Goal: Book appointment/travel/reservation

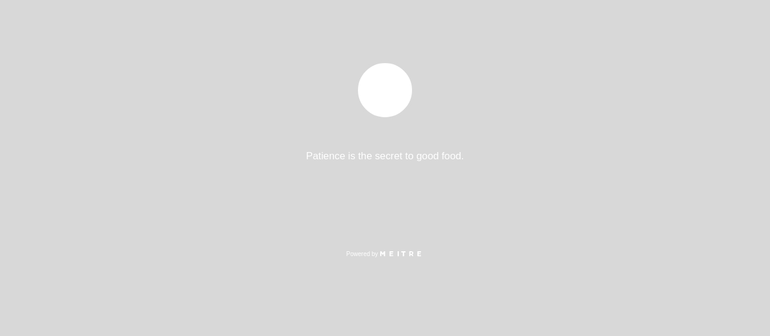
select select "es"
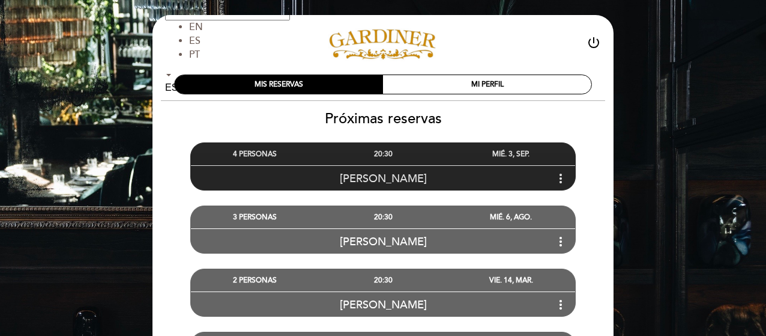
click at [252, 154] on div "4 PERSONAS" at bounding box center [255, 154] width 128 height 22
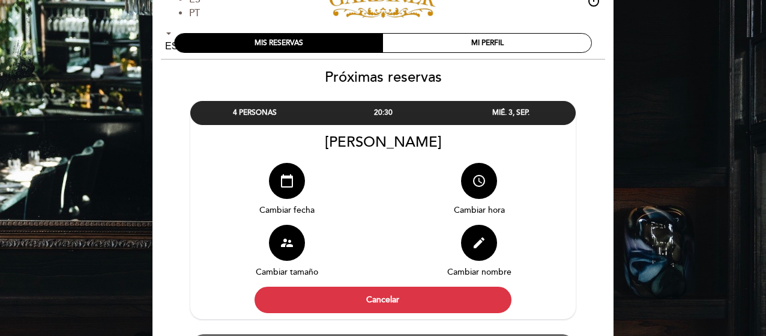
scroll to position [60, 0]
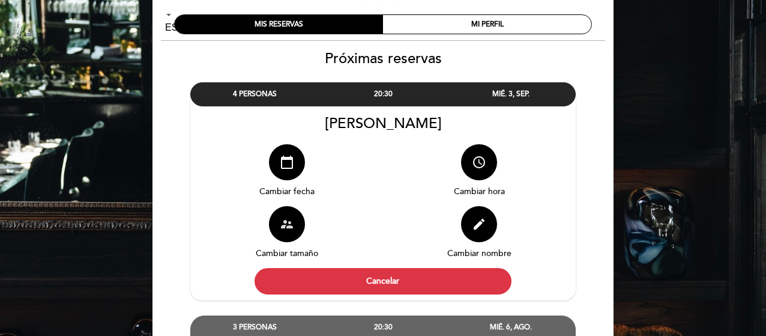
click at [280, 231] on icon "supervisor_account" at bounding box center [287, 224] width 14 height 14
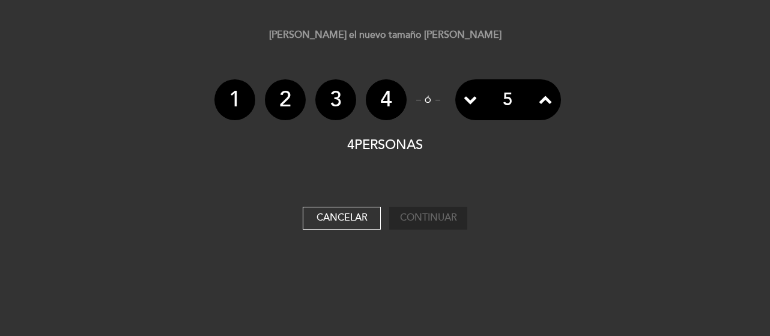
click at [543, 101] on icon at bounding box center [545, 98] width 13 height 13
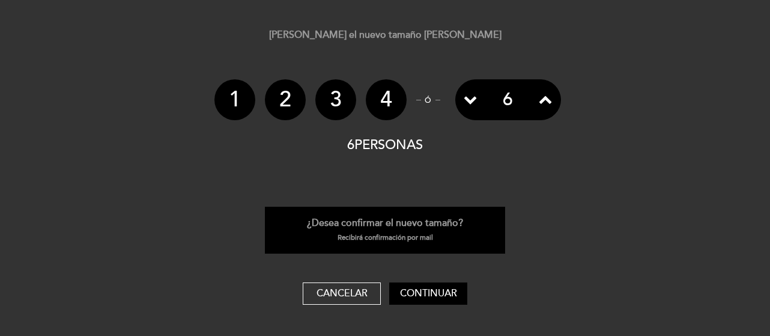
click at [543, 101] on icon at bounding box center [545, 98] width 13 height 13
drag, startPoint x: 422, startPoint y: 295, endPoint x: 430, endPoint y: 295, distance: 8.4
click at [423, 295] on button "Continuar" at bounding box center [428, 293] width 78 height 23
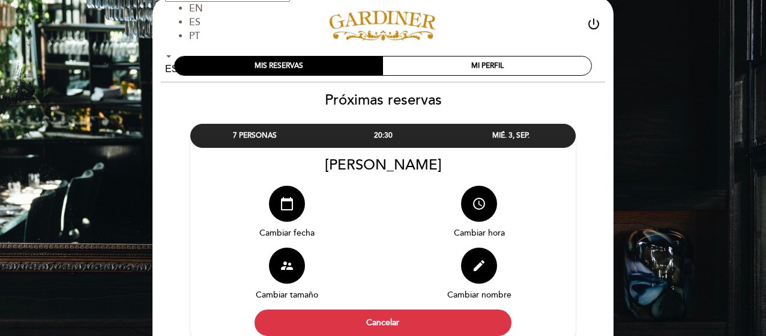
scroll to position [0, 0]
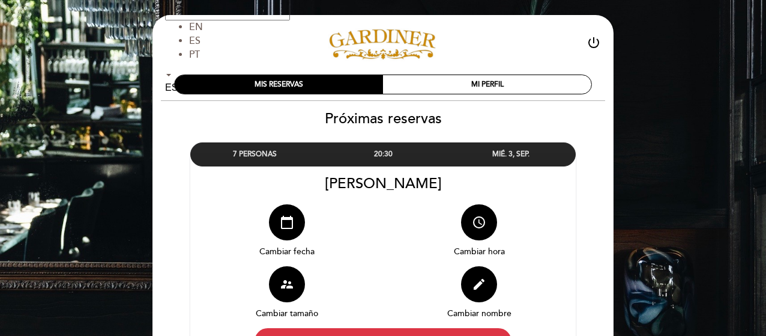
click at [381, 149] on div "20:30" at bounding box center [383, 154] width 128 height 22
